Goal: Task Accomplishment & Management: Manage account settings

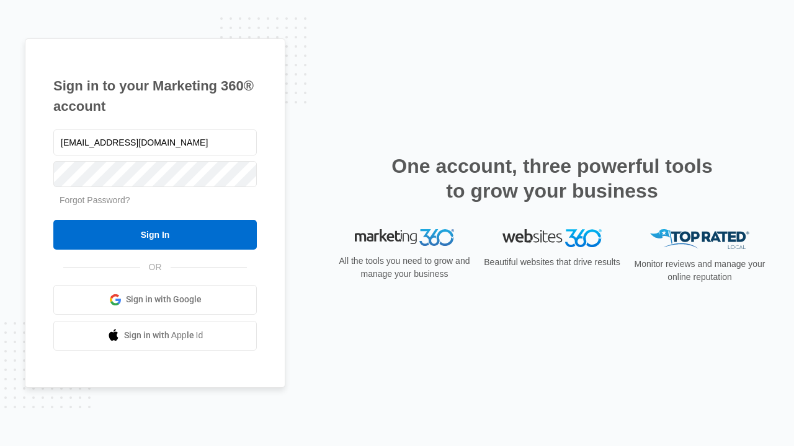
type input "[EMAIL_ADDRESS][DOMAIN_NAME]"
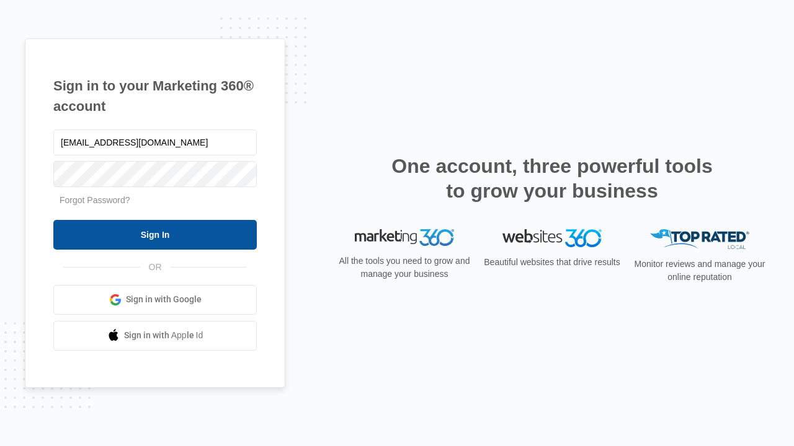
click at [155, 234] on input "Sign In" at bounding box center [154, 235] width 203 height 30
